Goal: Find specific page/section: Find specific page/section

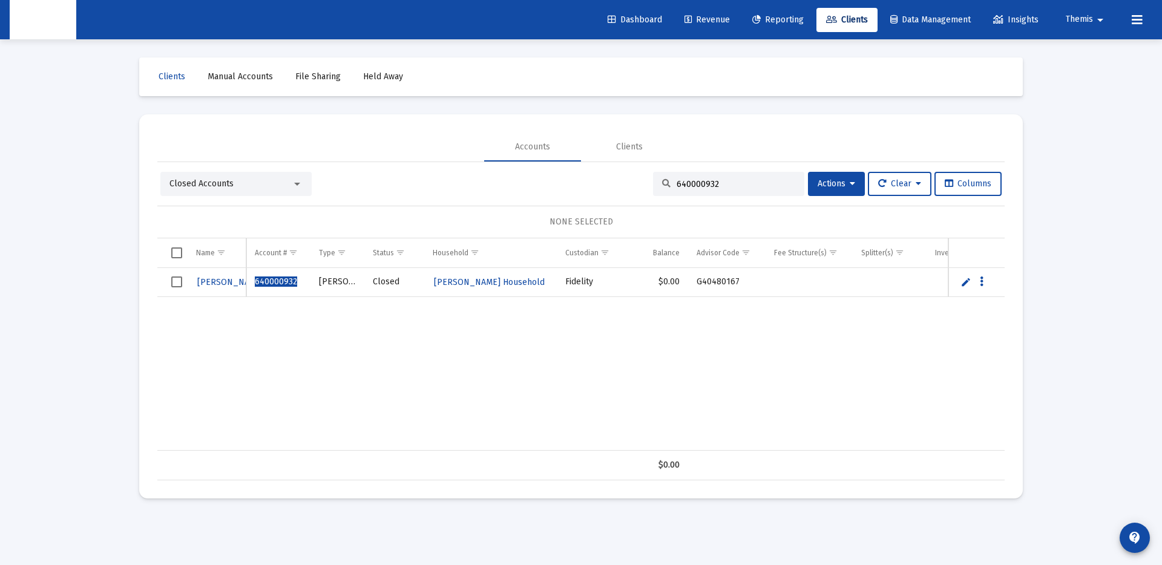
click at [734, 182] on input "640000932" at bounding box center [735, 184] width 119 height 10
paste input "[PERSON_NAME] Household"
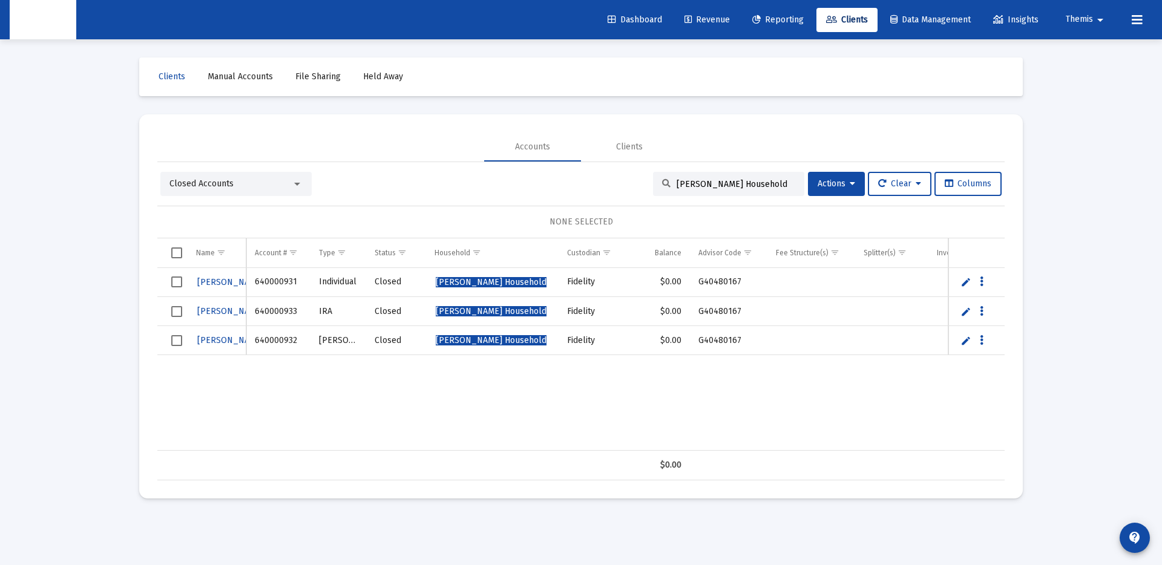
click at [216, 188] on span "Closed Accounts" at bounding box center [201, 183] width 64 height 10
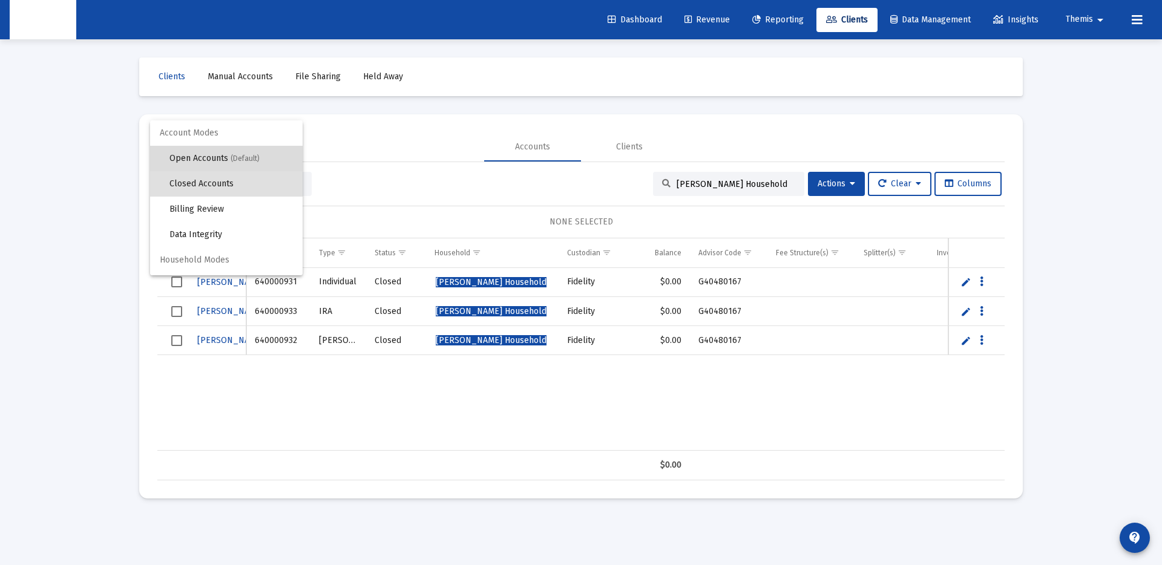
click at [229, 155] on span "Open Accounts (Default)" at bounding box center [230, 158] width 123 height 25
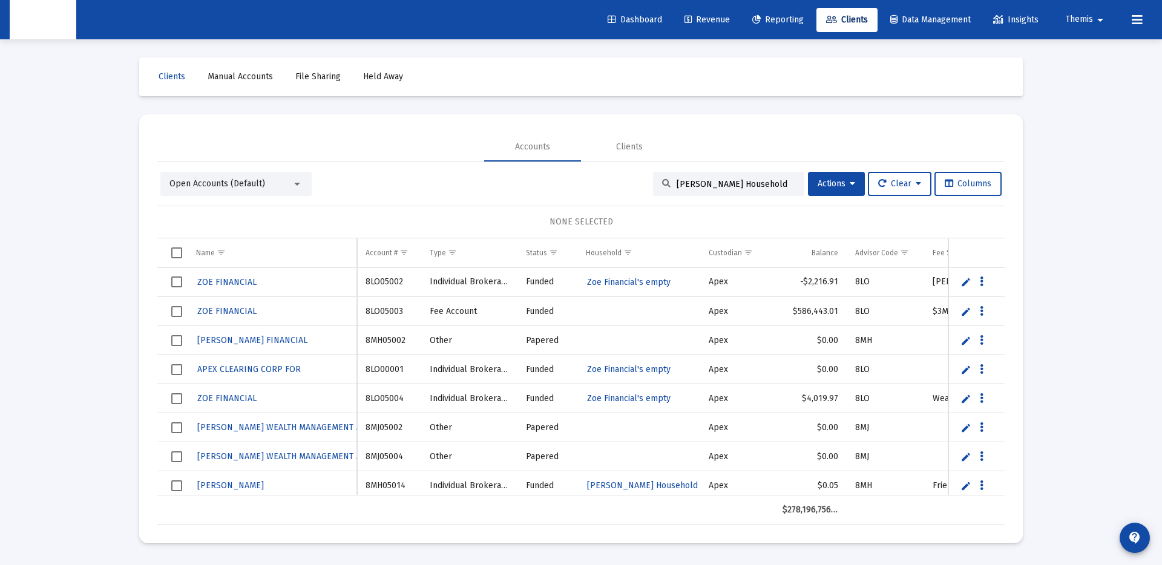
click at [709, 177] on div "[PERSON_NAME] Household" at bounding box center [728, 184] width 151 height 24
click at [719, 183] on input "[PERSON_NAME] Household" at bounding box center [735, 184] width 119 height 10
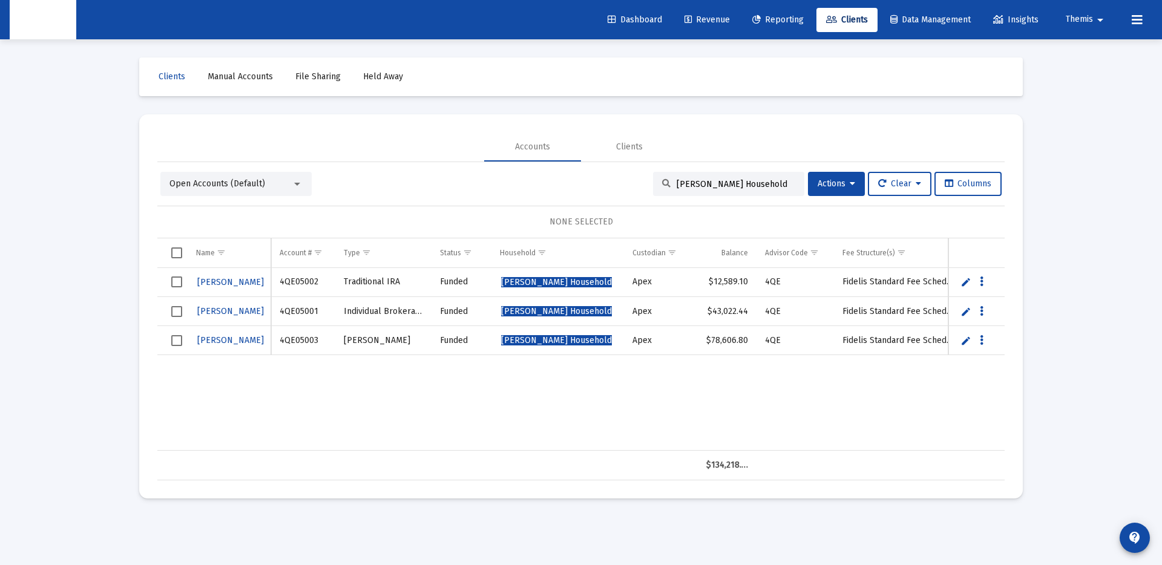
click at [739, 181] on input "[PERSON_NAME] Household" at bounding box center [735, 184] width 119 height 10
paste input "[US_STATE][PERSON_NAME]"
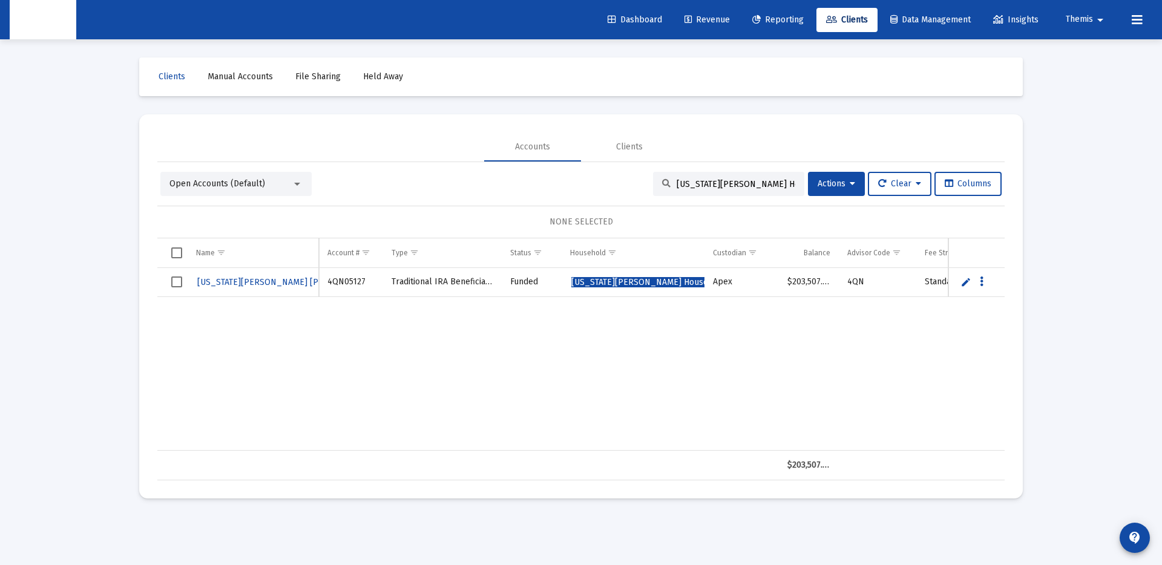
click at [223, 187] on span "Open Accounts (Default)" at bounding box center [217, 183] width 96 height 10
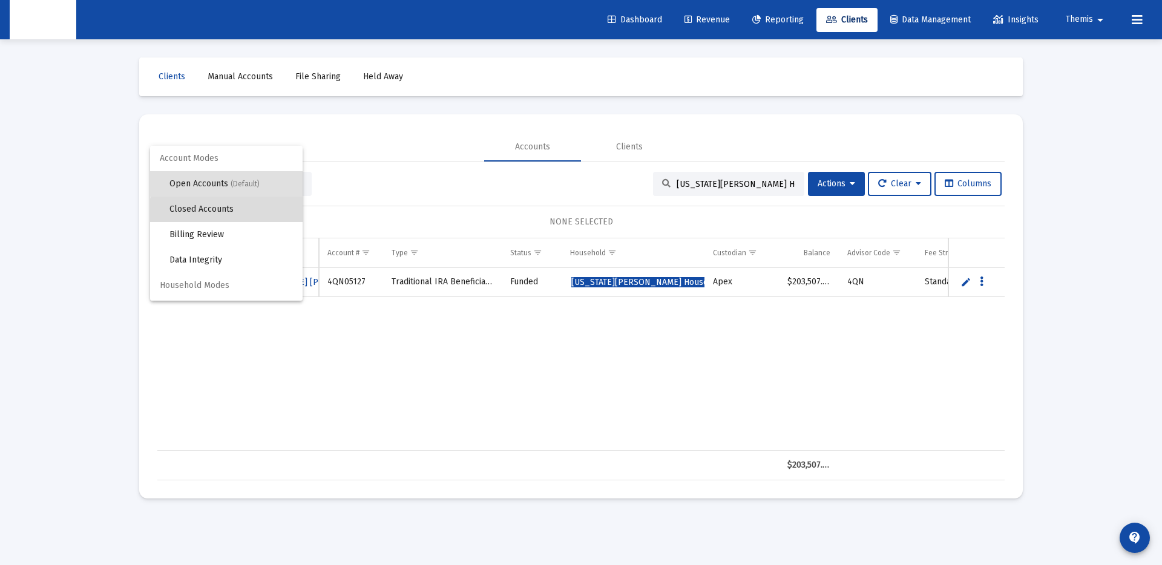
click at [226, 215] on span "Closed Accounts" at bounding box center [230, 209] width 123 height 25
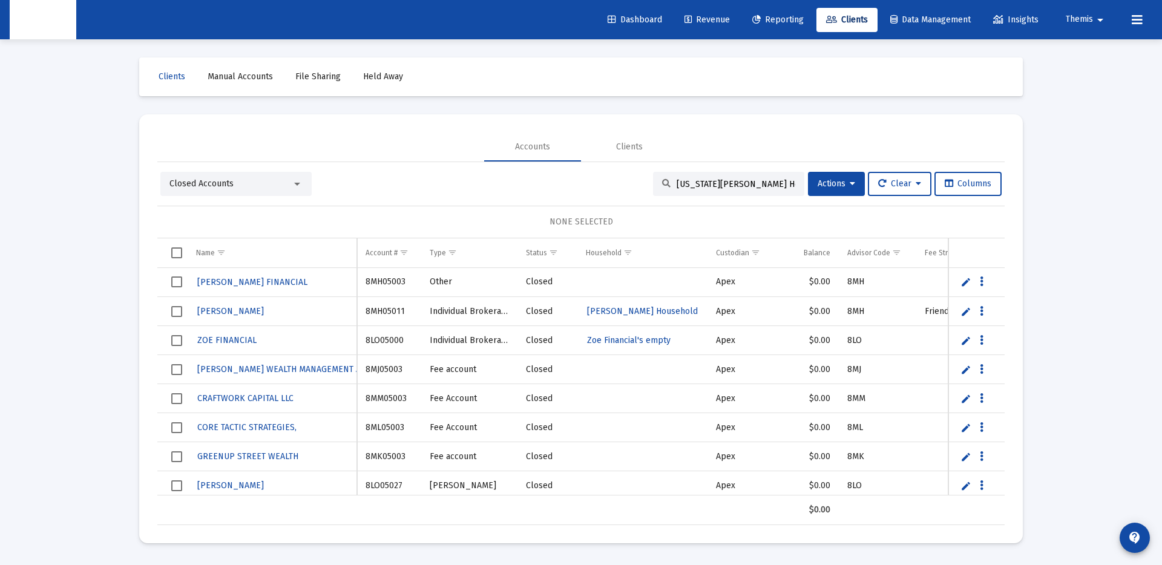
click at [721, 186] on input "[US_STATE][PERSON_NAME] Household" at bounding box center [735, 184] width 119 height 10
click at [785, 183] on input "[US_STATE][PERSON_NAME] Household" at bounding box center [735, 184] width 119 height 10
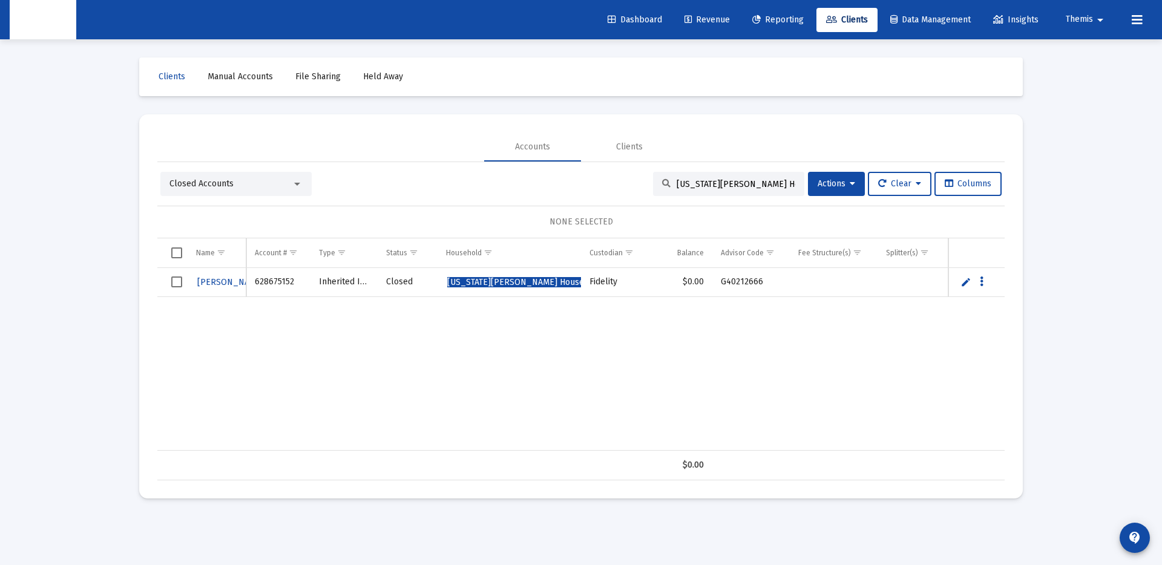
click at [707, 186] on input "[US_STATE][PERSON_NAME] Household" at bounding box center [735, 184] width 119 height 10
paste input "[PERSON_NAME]"
type input "[PERSON_NAME] Household"
